Goal: Task Accomplishment & Management: Use online tool/utility

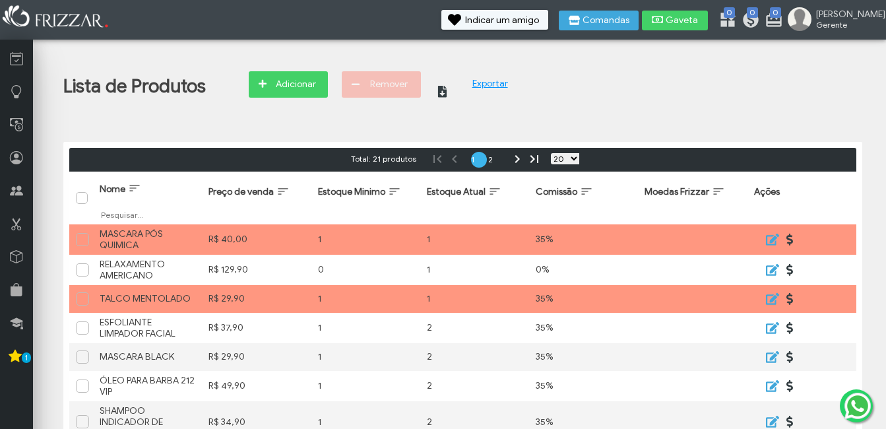
click at [280, 90] on span "Adicionar" at bounding box center [295, 85] width 46 height 20
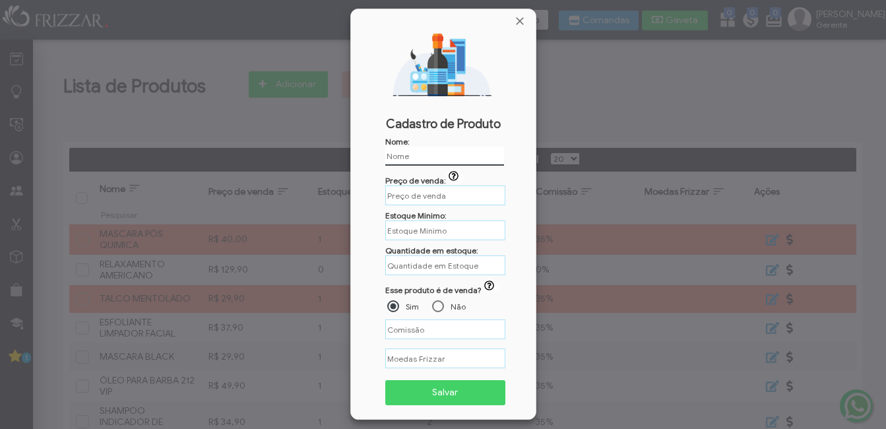
type input "R$"
type input "LAMINA STARMAXX PREMIUM"
type input "R$"
type input "LAMINA STARMAXX PREMIUM"
click at [426, 200] on input "R$" at bounding box center [445, 195] width 120 height 20
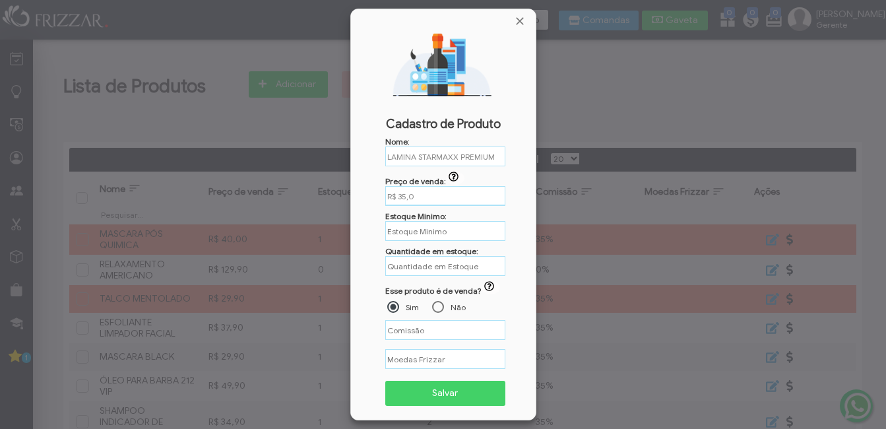
type input "R$ 35,00"
click at [402, 236] on input "text" at bounding box center [445, 230] width 120 height 20
type input "1"
click at [421, 267] on input "text" at bounding box center [445, 266] width 120 height 20
type input "2"
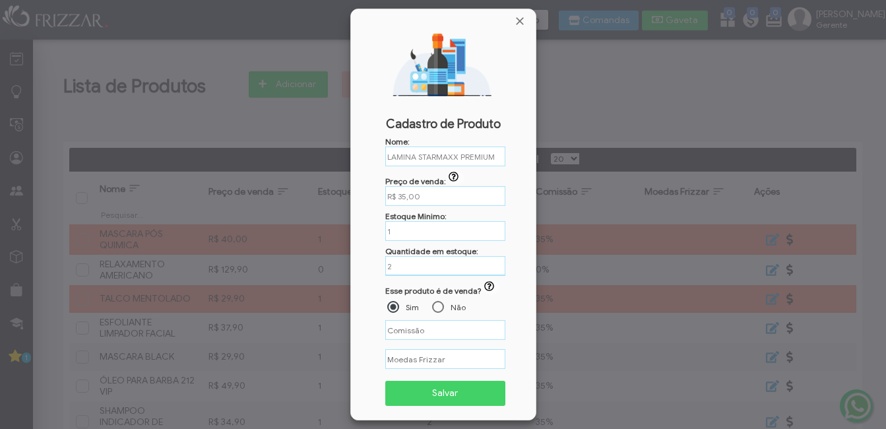
type input "%"
click at [435, 333] on input "%" at bounding box center [445, 329] width 120 height 20
type input "35,00%"
click at [436, 391] on span "Salvar" at bounding box center [446, 393] width 102 height 20
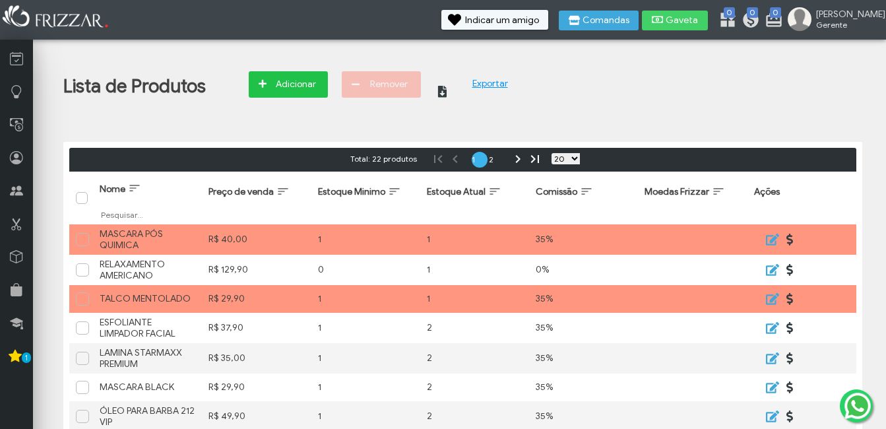
click at [297, 92] on span "Adicionar" at bounding box center [295, 85] width 46 height 20
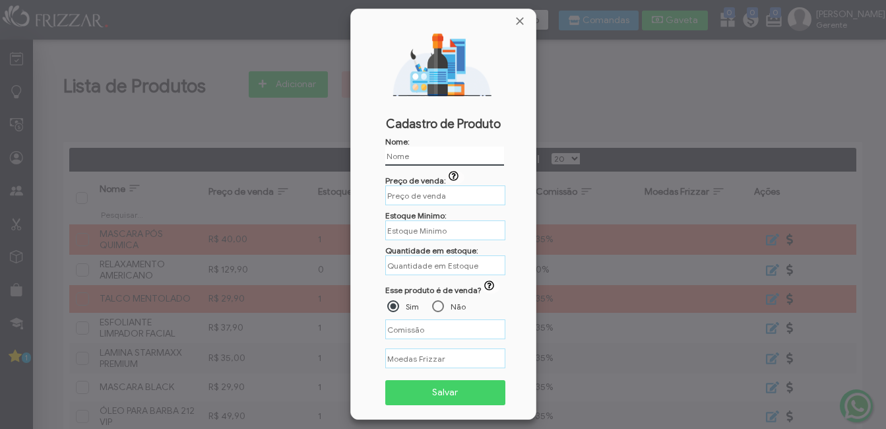
type input "GROOMING"
type input "R$"
type input "GROOMING"
click at [444, 191] on input "R$" at bounding box center [445, 195] width 120 height 20
type input "R$ 39,90"
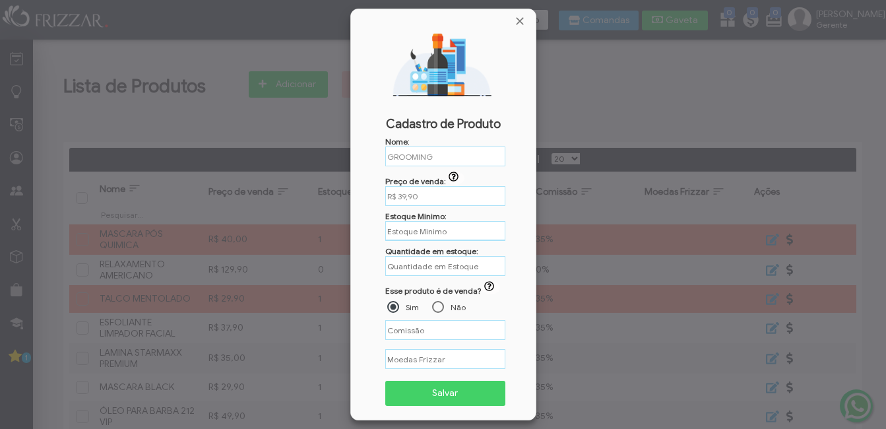
click at [413, 232] on input "text" at bounding box center [445, 231] width 120 height 20
type input "1"
type input "0"
click at [426, 263] on input "text" at bounding box center [445, 266] width 120 height 20
type input "1"
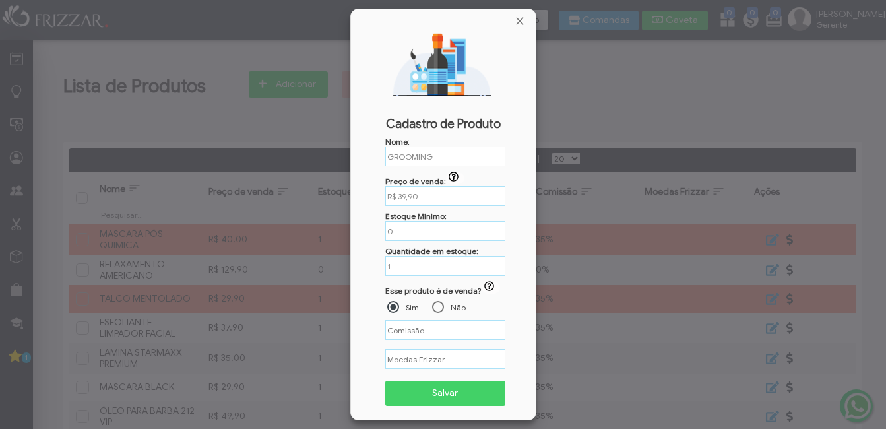
type input "%"
click at [440, 308] on div at bounding box center [438, 307] width 12 height 12
type input "%"
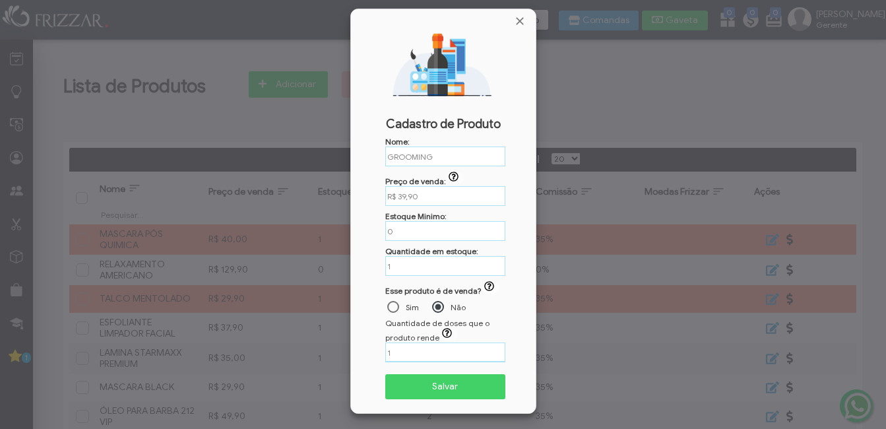
drag, startPoint x: 386, startPoint y: 354, endPoint x: 297, endPoint y: 338, distance: 90.5
click at [276, 352] on body "ui-button BRUNO Gerente Minha Conta Home Treinamento Sair" at bounding box center [443, 214] width 886 height 429
type input "0"
drag, startPoint x: 420, startPoint y: 372, endPoint x: 424, endPoint y: 381, distance: 10.3
click at [420, 373] on div "Salvar" at bounding box center [451, 388] width 133 height 42
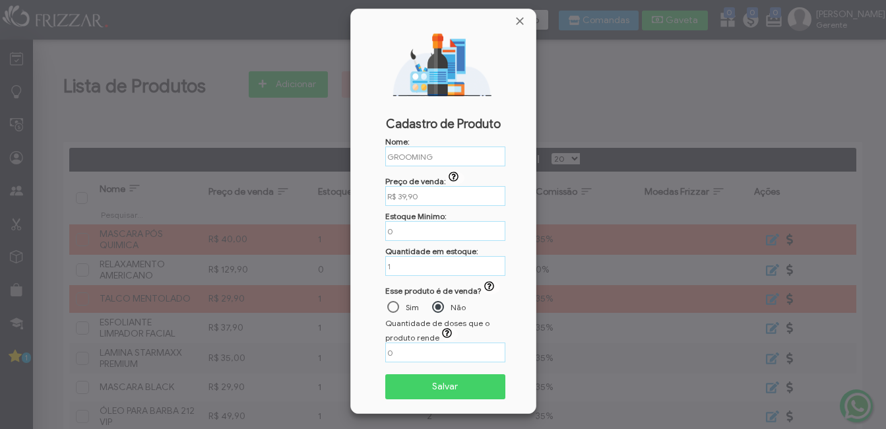
click at [426, 387] on span "Salvar" at bounding box center [446, 387] width 102 height 20
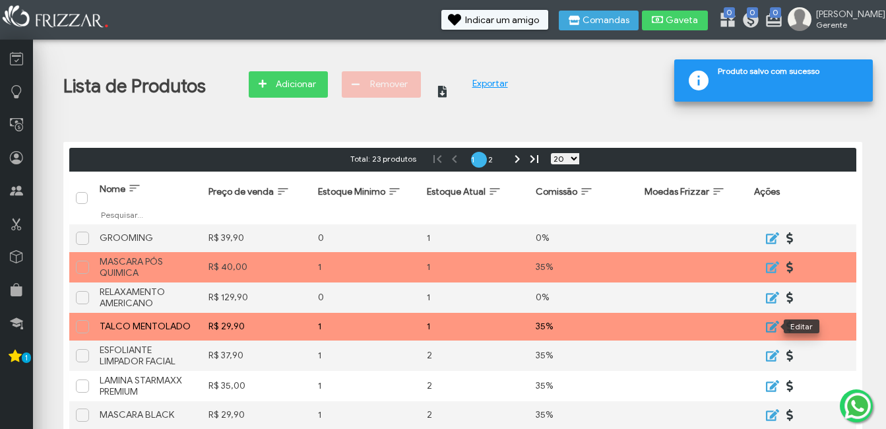
click at [773, 324] on icon "submit" at bounding box center [771, 326] width 15 height 13
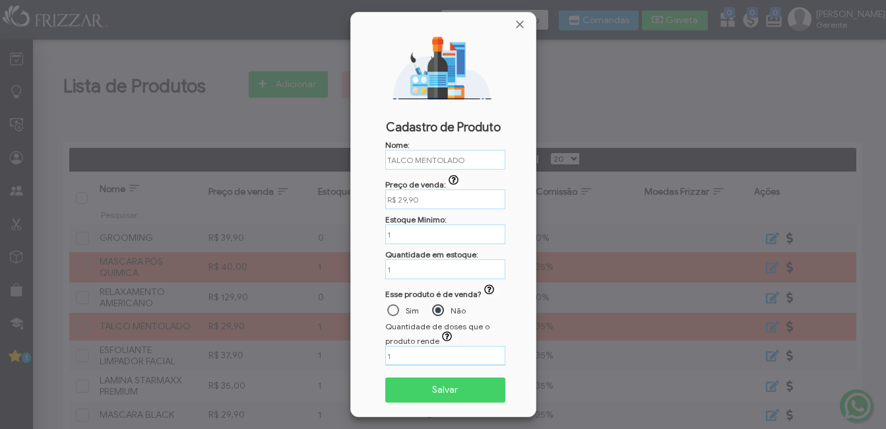
drag, startPoint x: 424, startPoint y: 356, endPoint x: 288, endPoint y: 350, distance: 136.7
click at [291, 351] on body "ui-button [PERSON_NAME] Minha Conta Home Treinamento Sair" at bounding box center [443, 214] width 886 height 429
type input "0"
drag, startPoint x: 424, startPoint y: 231, endPoint x: 289, endPoint y: 242, distance: 135.7
click at [292, 242] on body "ui-button BRUNO Gerente Minha Conta Home Treinamento Sair" at bounding box center [443, 214] width 886 height 429
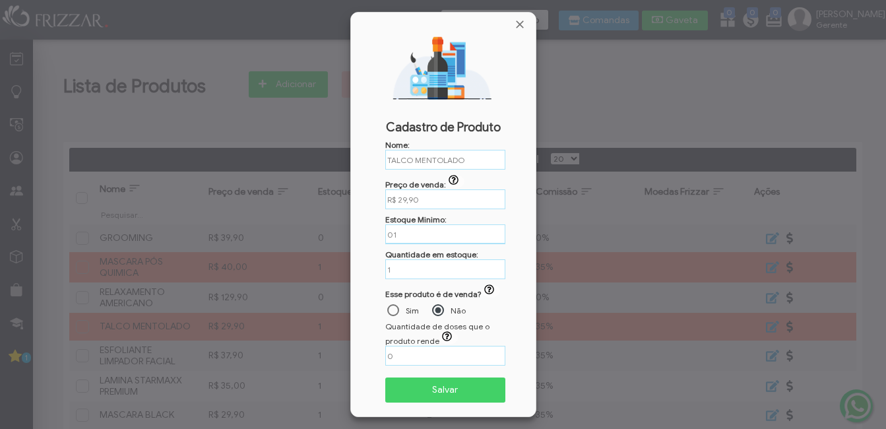
type input "0"
type input "1"
click at [424, 389] on span "Salvar" at bounding box center [446, 389] width 102 height 20
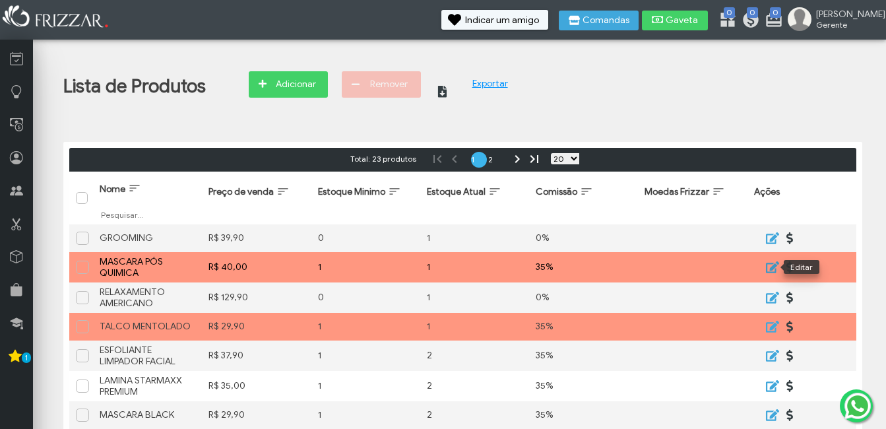
click at [768, 265] on icon "submit" at bounding box center [771, 267] width 15 height 13
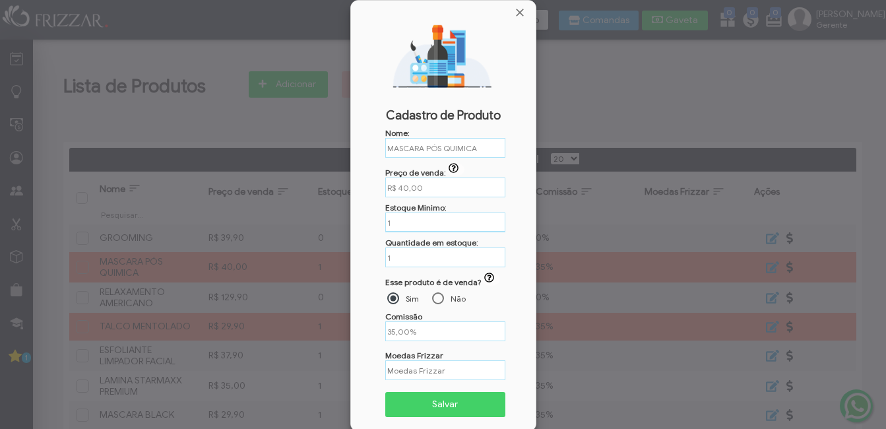
drag, startPoint x: 417, startPoint y: 229, endPoint x: 270, endPoint y: 230, distance: 146.5
click at [271, 230] on body "ui-button BRUNO Gerente Minha Conta Home Treinamento Sair" at bounding box center [443, 214] width 886 height 429
type input "0"
click at [447, 400] on span "Salvar" at bounding box center [446, 405] width 102 height 20
